Goal: Find specific page/section: Find specific page/section

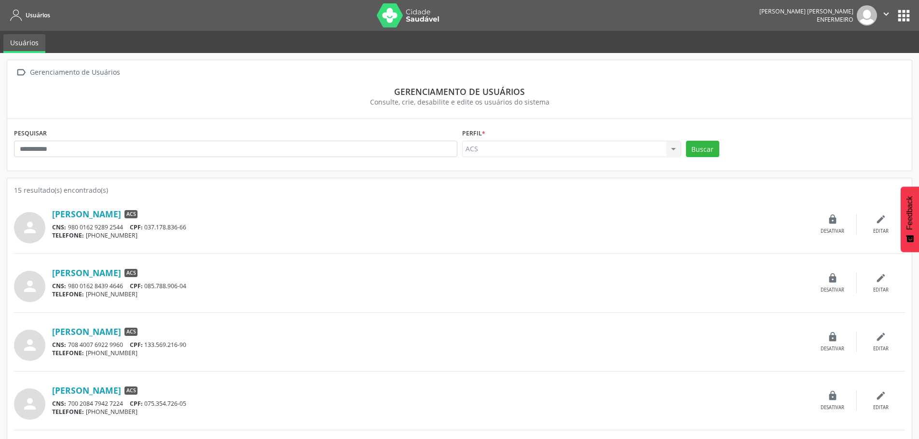
click at [903, 17] on button "apps" at bounding box center [903, 15] width 17 height 17
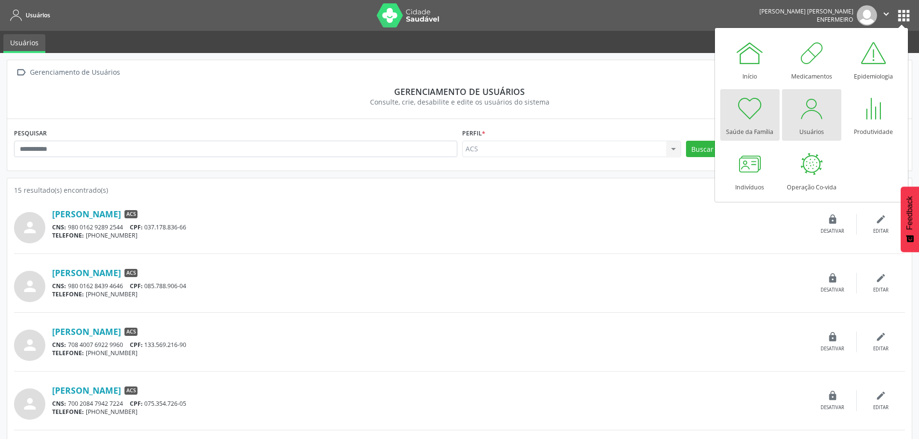
click at [743, 120] on div at bounding box center [749, 108] width 29 height 29
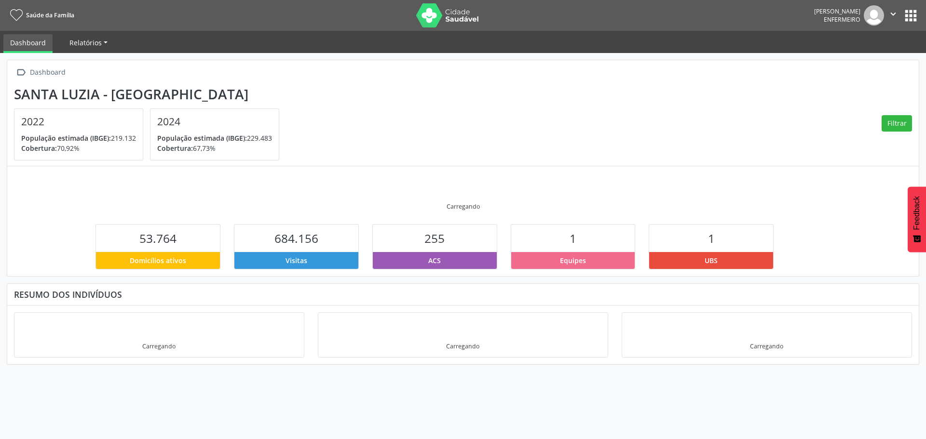
click at [104, 45] on link "Relatórios" at bounding box center [89, 42] width 52 height 17
click at [526, 115] on section "[GEOGRAPHIC_DATA] - MG 2022 População estimada (IBGE): 219.132 Cobertura: 70,92…" at bounding box center [463, 123] width 898 height 75
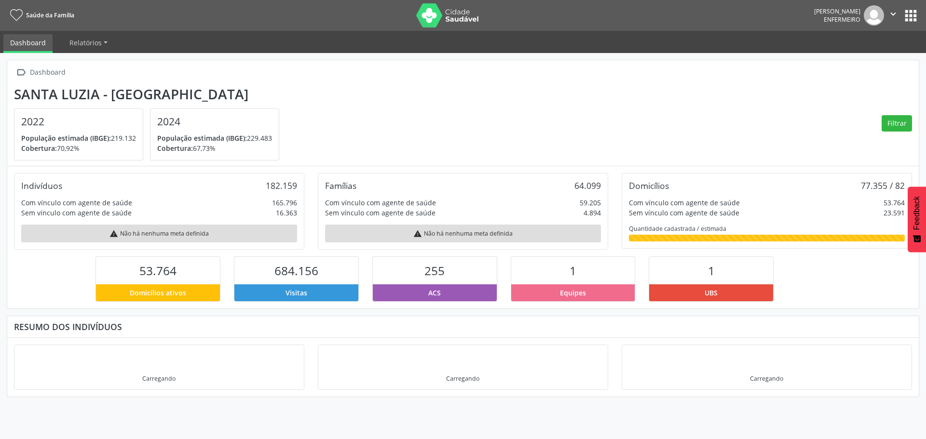
click at [906, 16] on button "apps" at bounding box center [910, 15] width 17 height 17
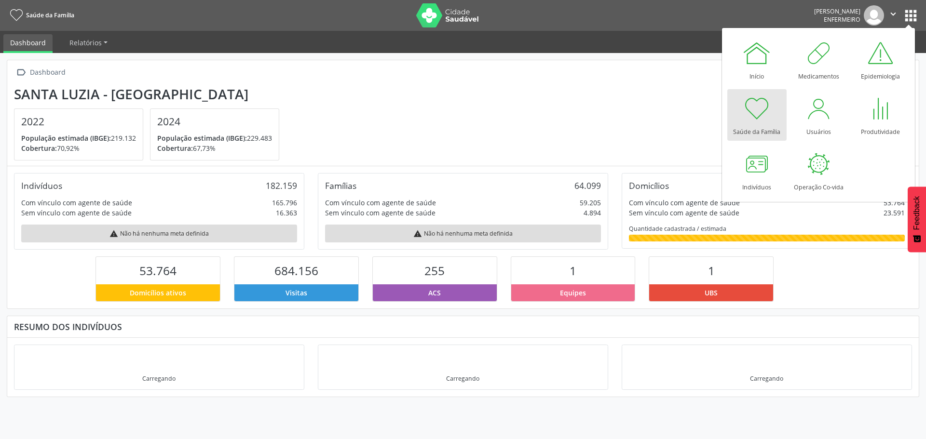
click at [471, 134] on section "[GEOGRAPHIC_DATA] - MG 2022 População estimada (IBGE): 219.132 Cobertura: 70,92…" at bounding box center [463, 123] width 898 height 75
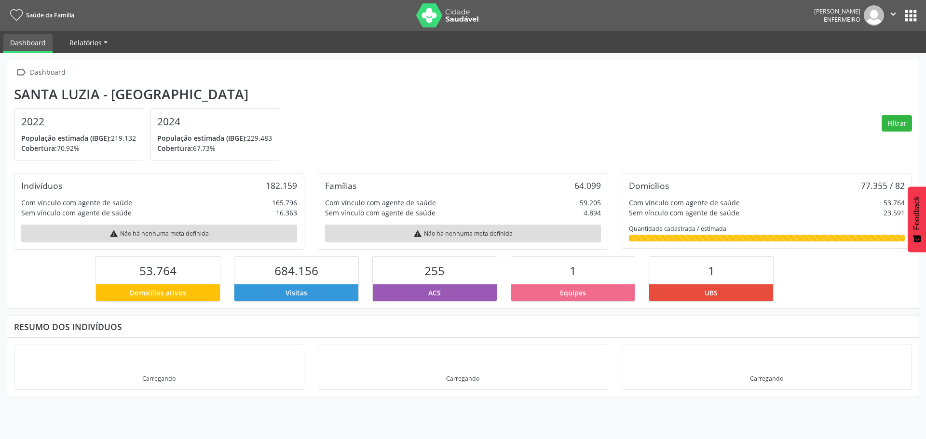
click at [98, 40] on span "Relatórios" at bounding box center [85, 42] width 32 height 9
click at [112, 65] on link "Desfechos da visita" at bounding box center [104, 65] width 82 height 17
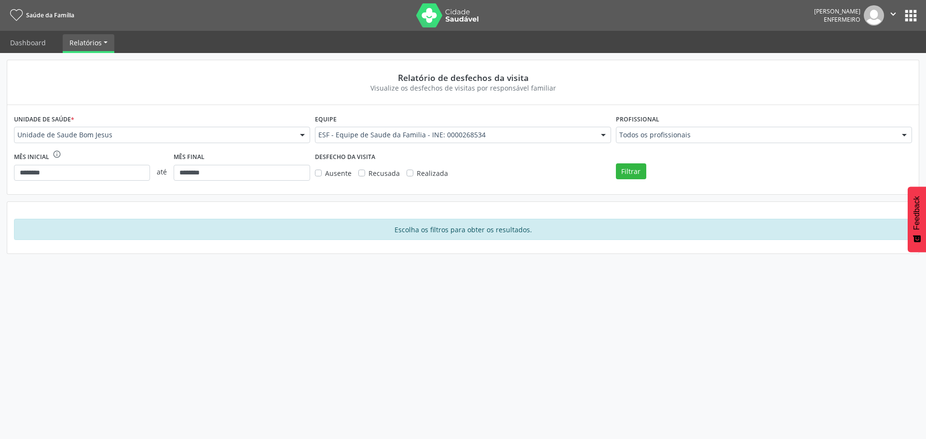
click at [916, 20] on button "apps" at bounding box center [910, 15] width 17 height 17
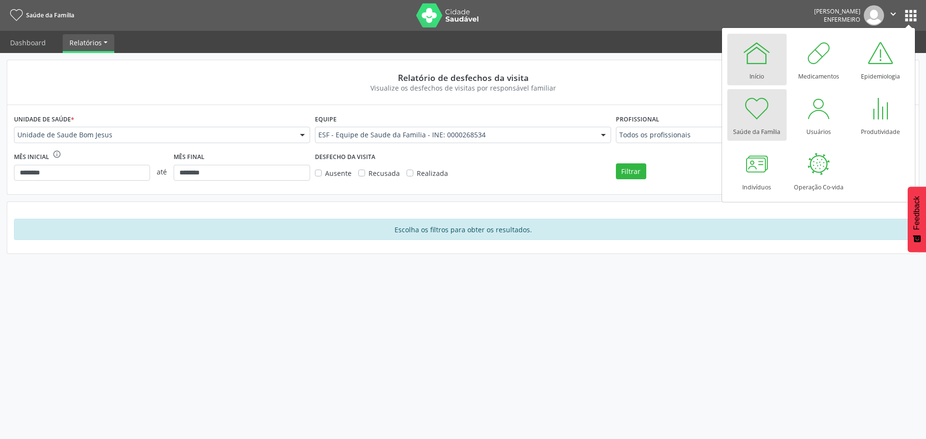
click at [763, 58] on div at bounding box center [756, 53] width 29 height 29
